Goal: Find specific page/section: Find specific page/section

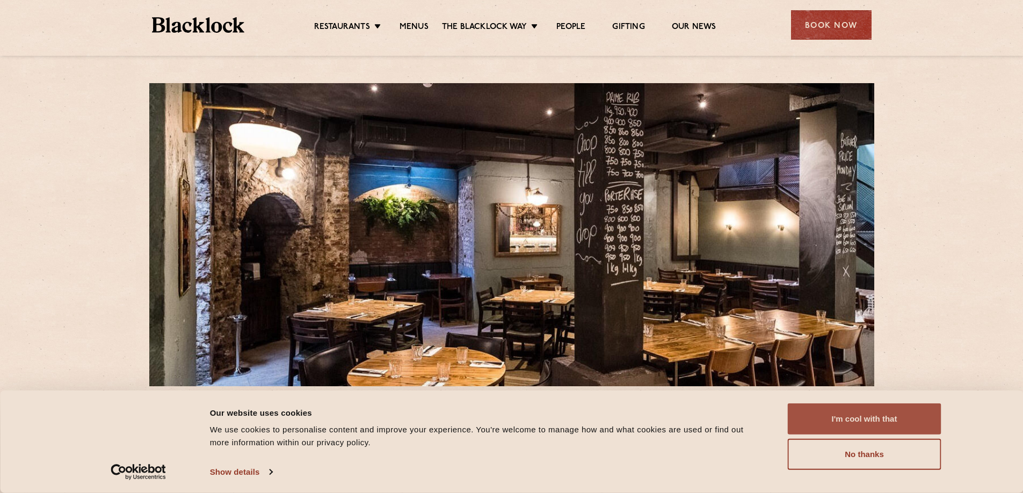
click at [848, 423] on button "I'm cool with that" at bounding box center [865, 419] width 154 height 31
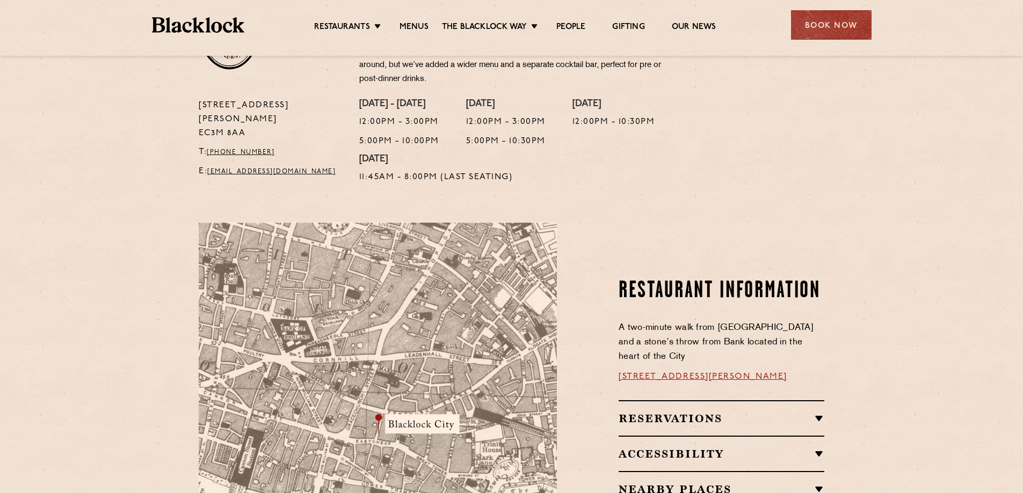
scroll to position [591, 0]
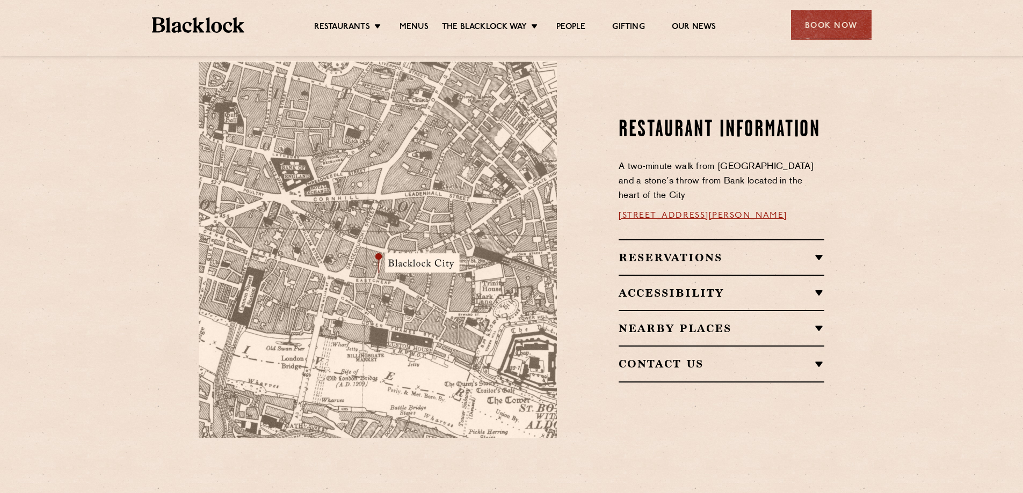
click at [708, 322] on h2 "Nearby Places" at bounding box center [721, 328] width 206 height 13
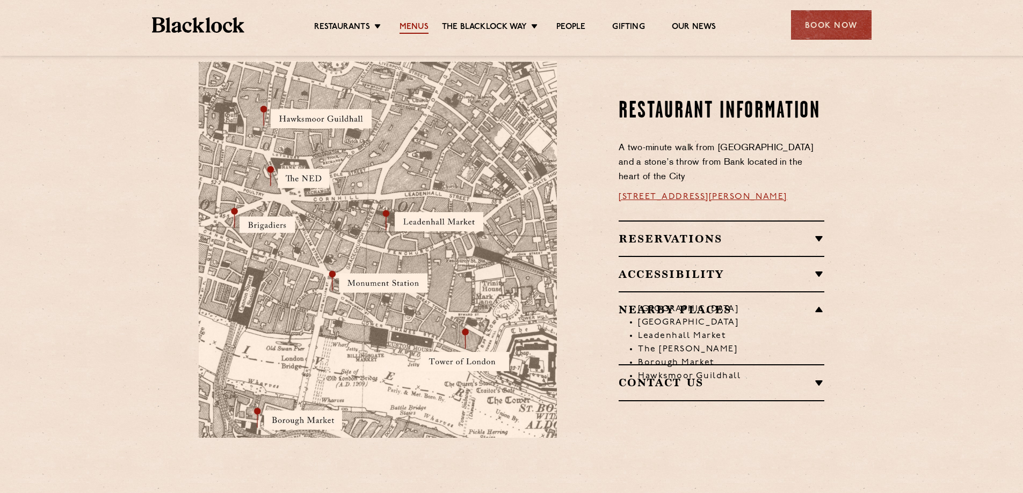
click at [416, 26] on link "Menus" at bounding box center [413, 28] width 29 height 12
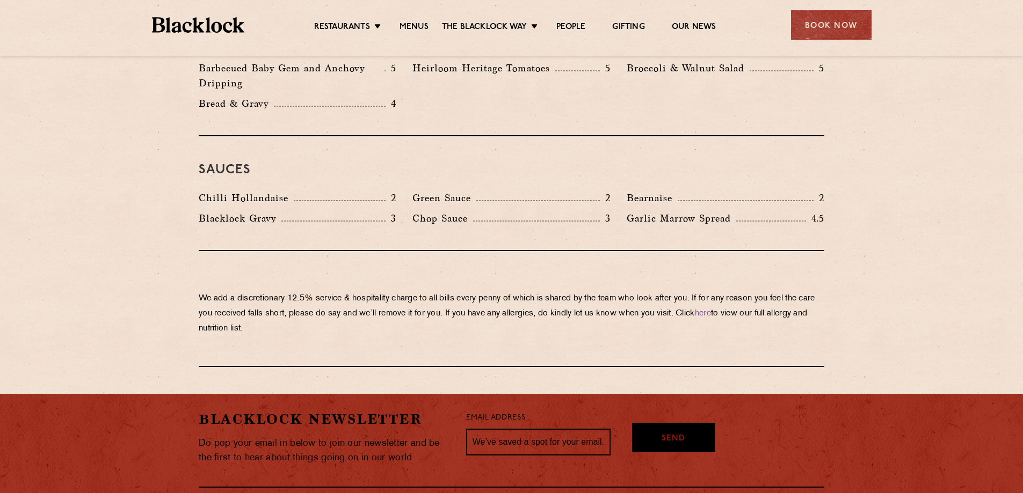
scroll to position [1772, 0]
